Goal: Information Seeking & Learning: Learn about a topic

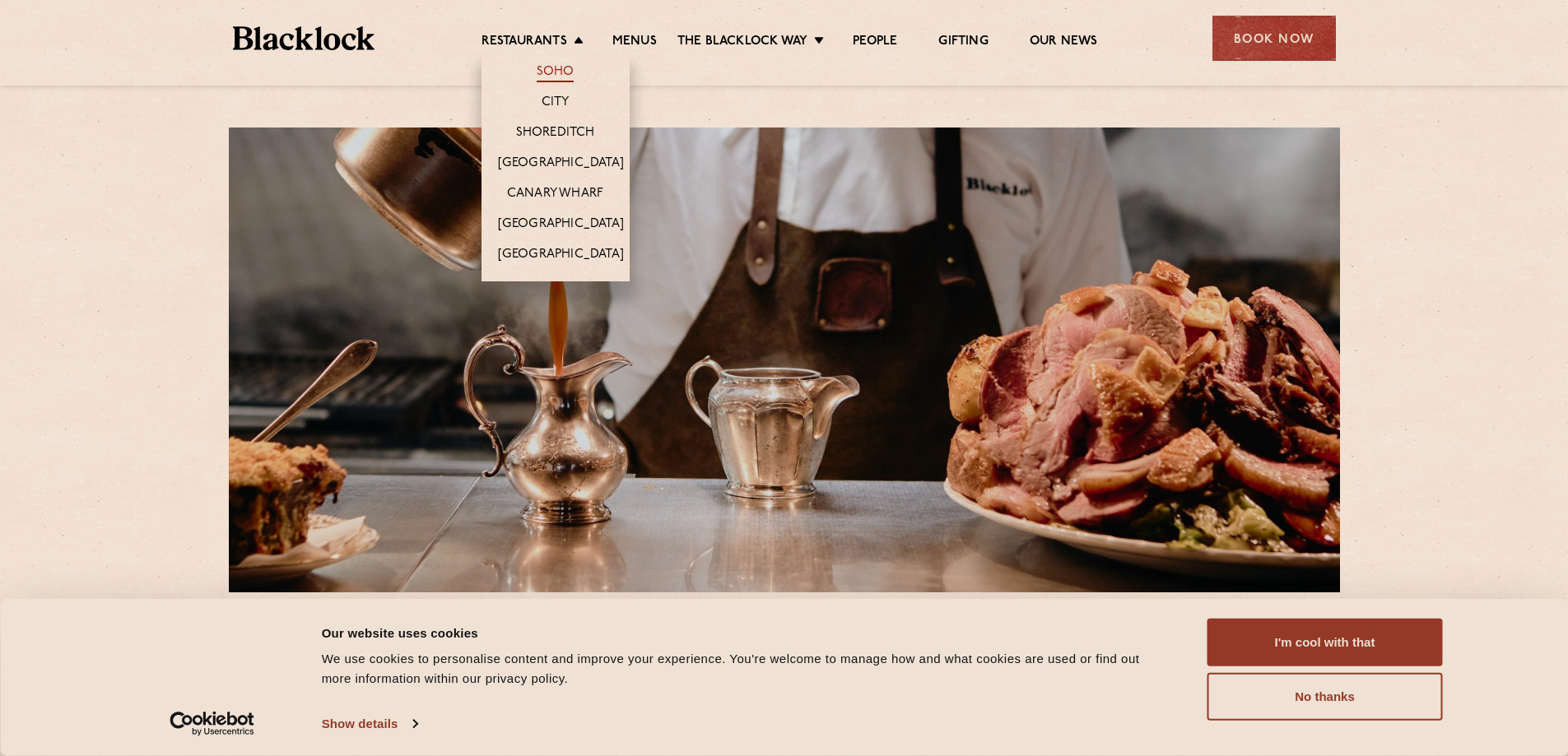
click at [563, 66] on link "Soho" at bounding box center [556, 73] width 38 height 18
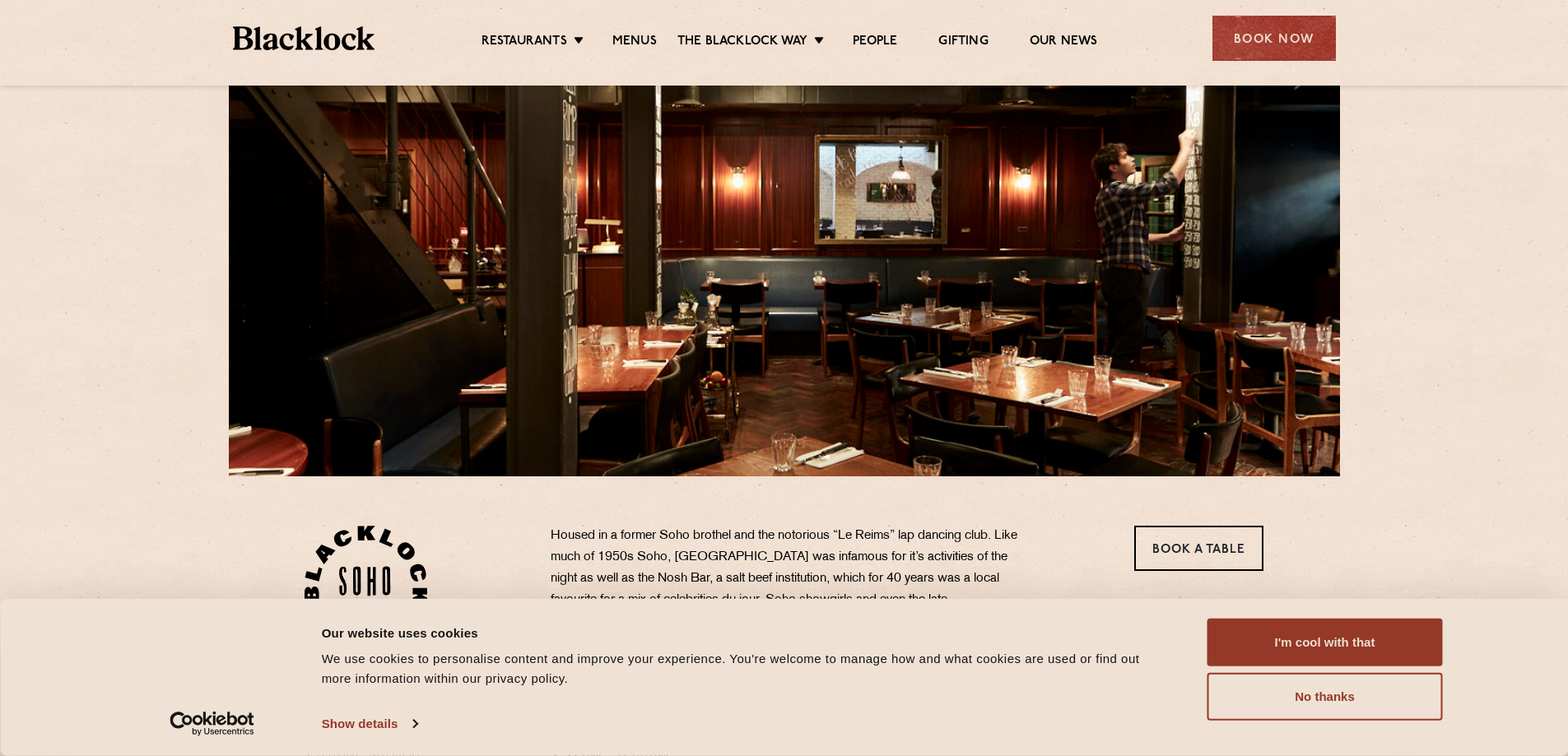
scroll to position [494, 0]
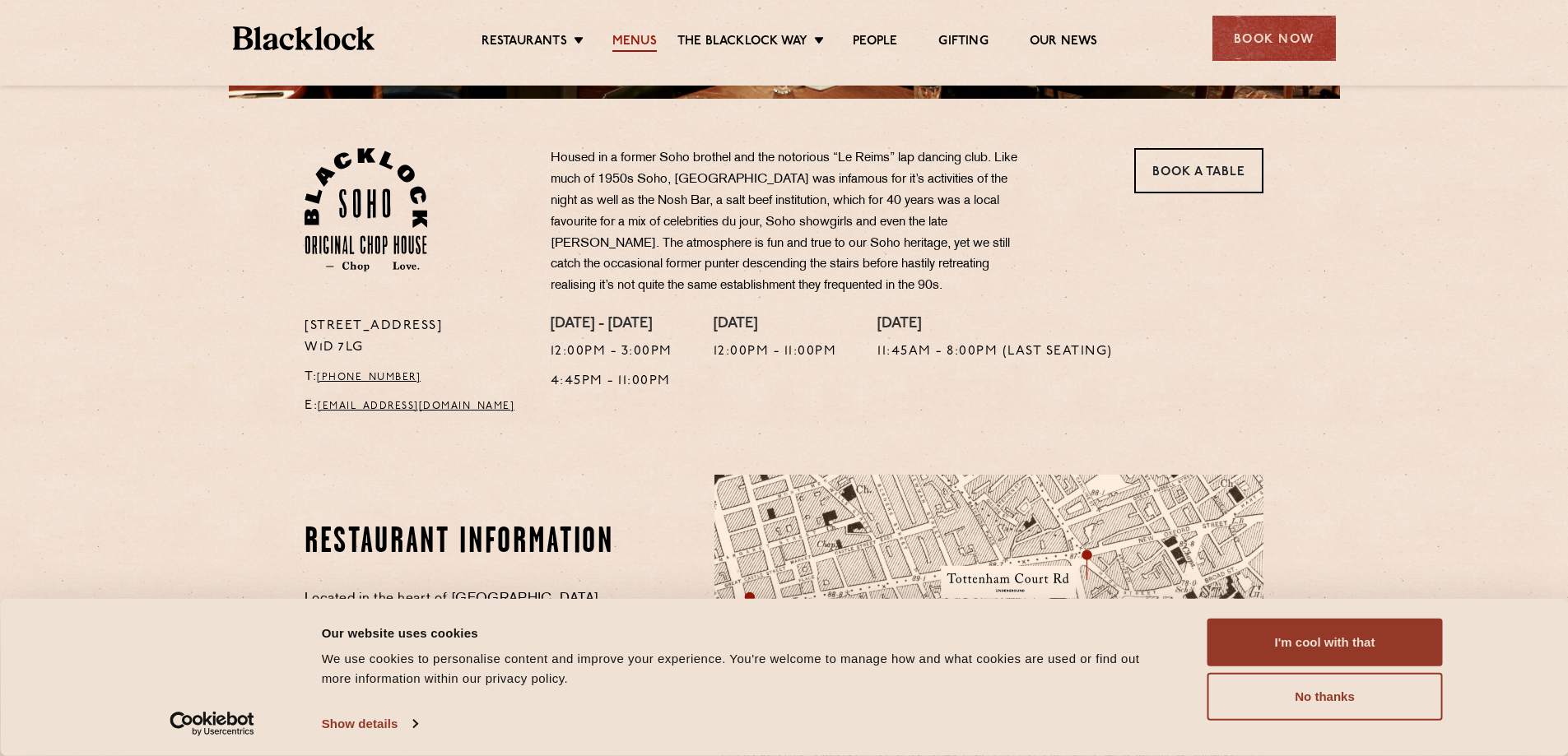
click at [631, 39] on link "Menus" at bounding box center [634, 43] width 45 height 18
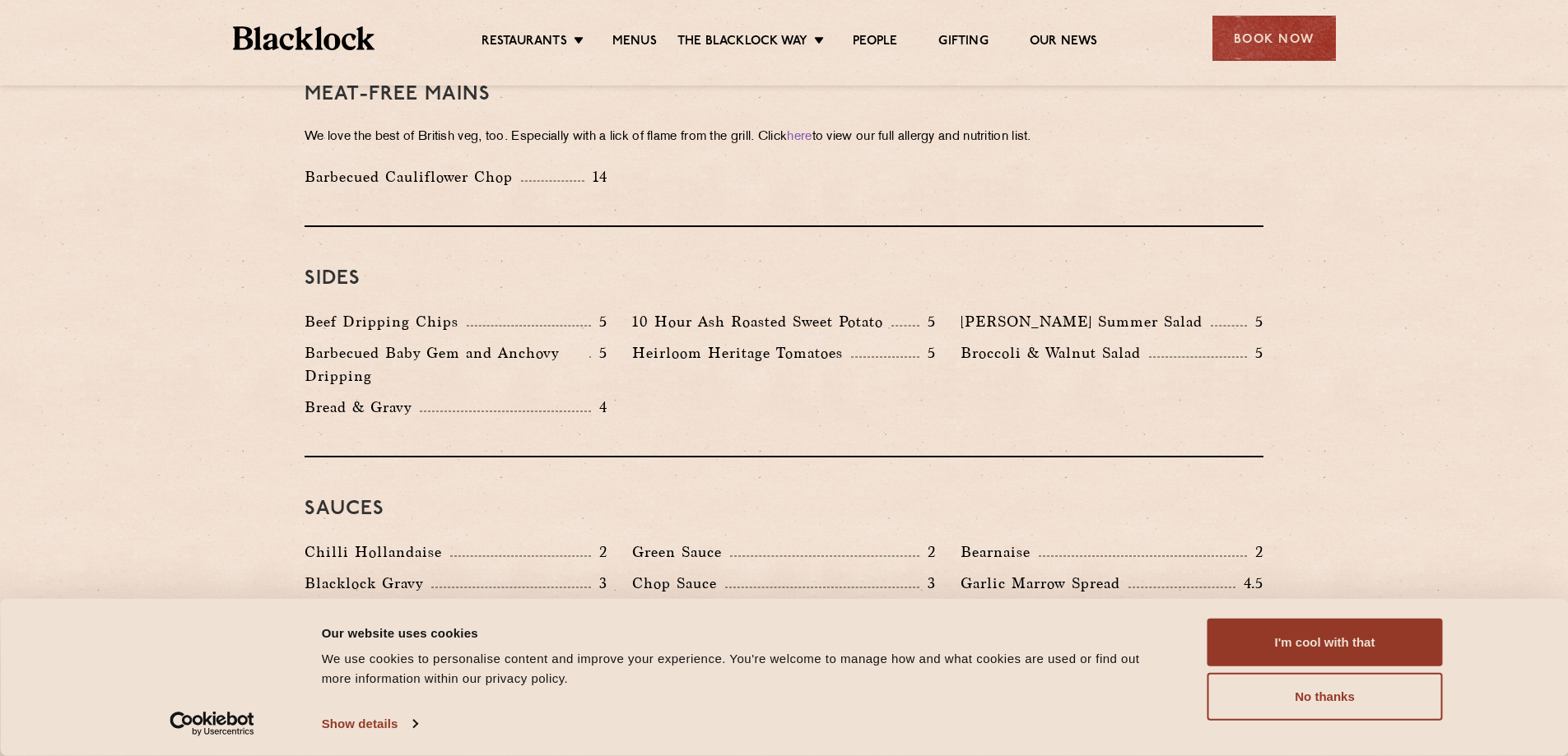
scroll to position [2387, 0]
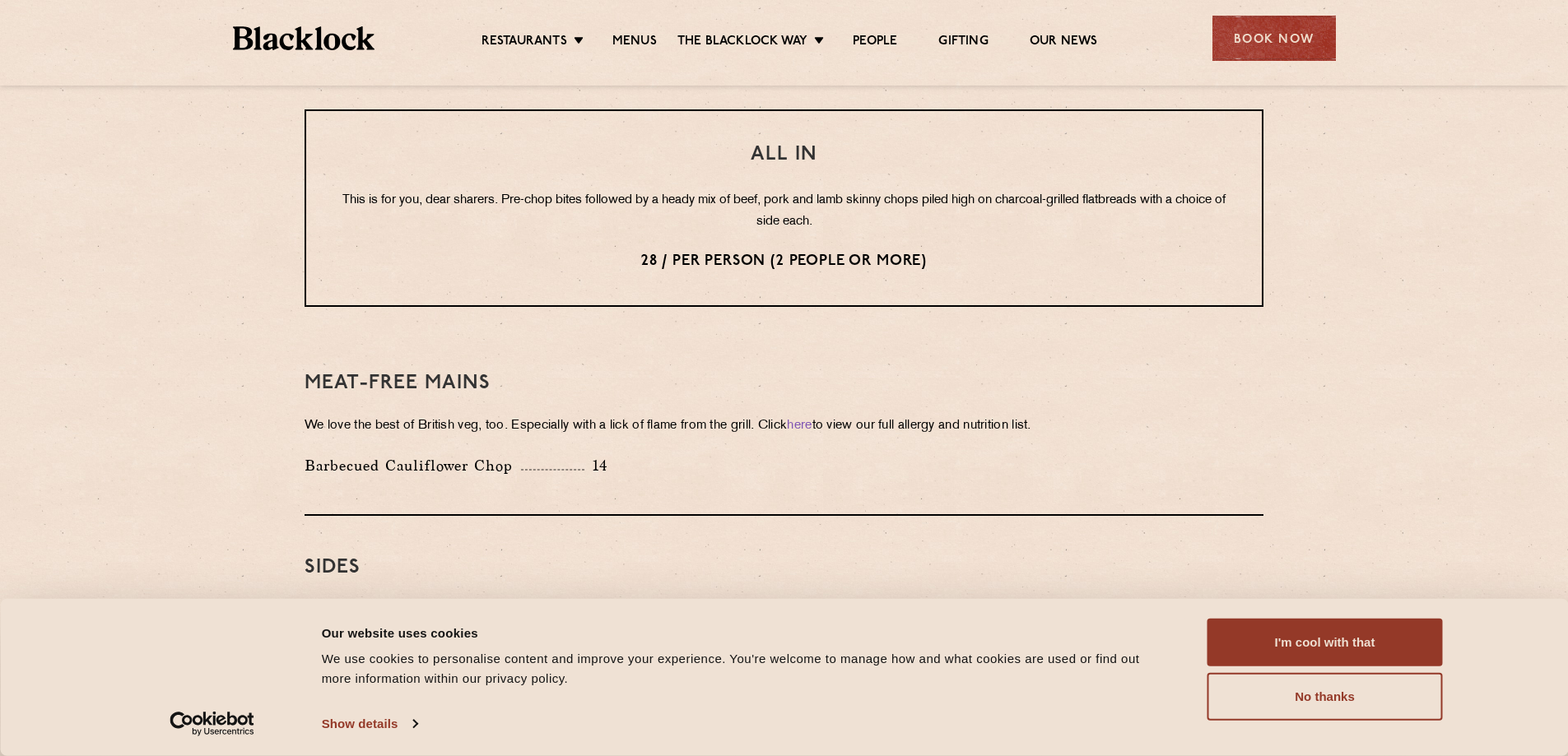
scroll to position [1975, 0]
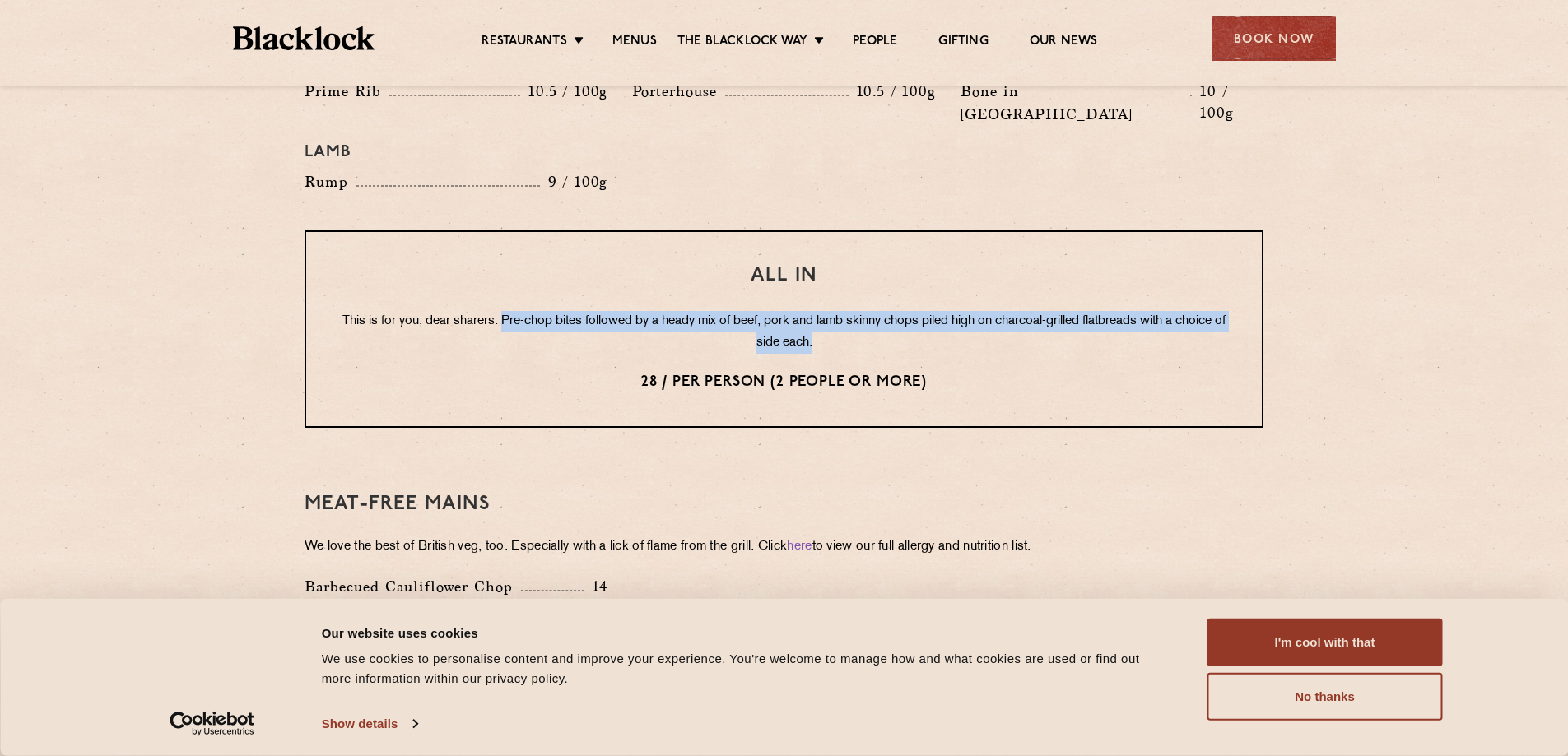
drag, startPoint x: 523, startPoint y: 274, endPoint x: 896, endPoint y: 302, distance: 374.0
click at [896, 311] on p "This is for you, dear sharers. Pre-chop bites followed by a heady mix of beef, …" at bounding box center [784, 332] width 890 height 43
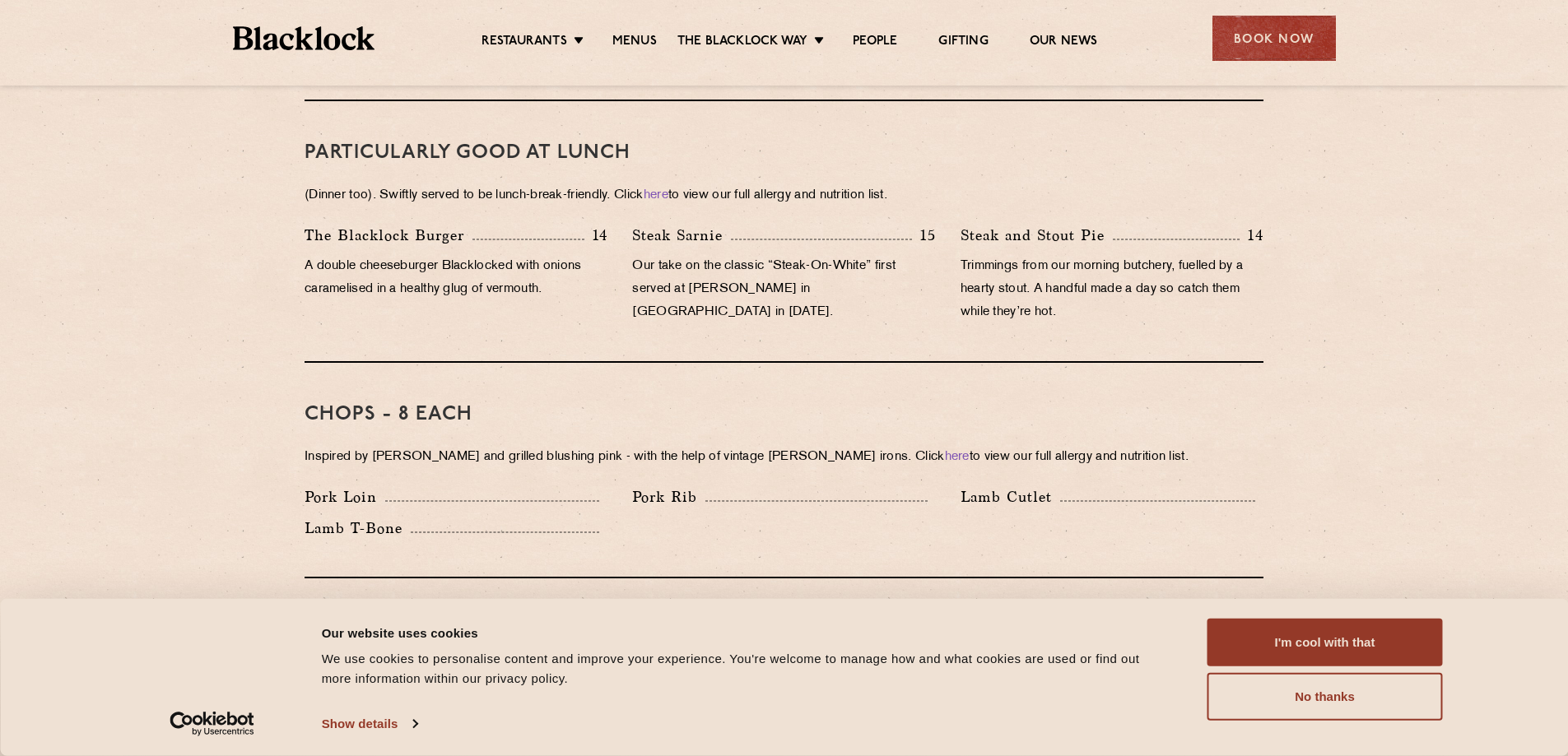
scroll to position [899, 0]
